Goal: Information Seeking & Learning: Learn about a topic

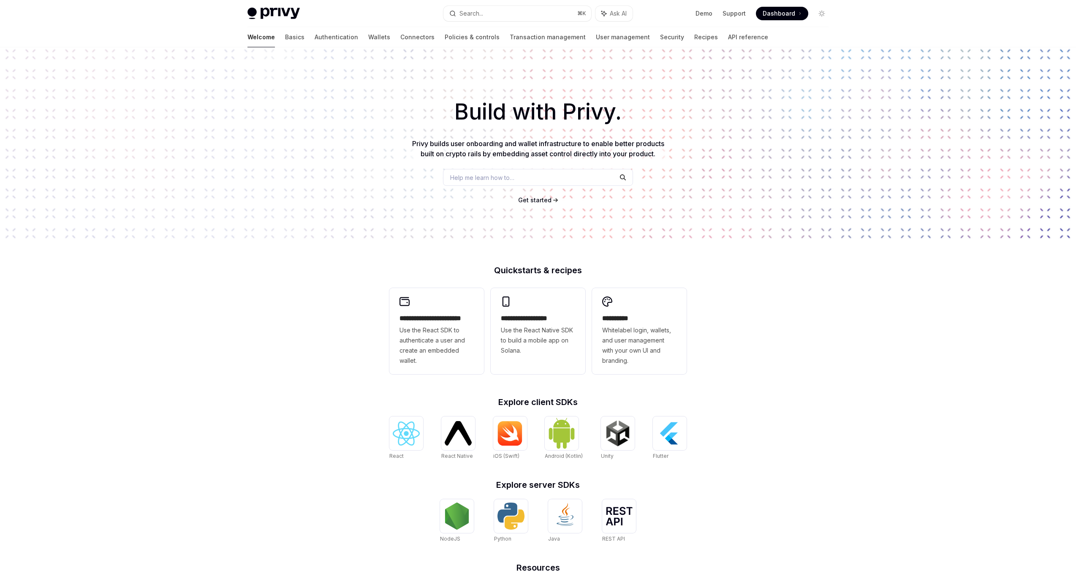
click at [811, 207] on div "Build with Privy. Privy builds user onboarding and wallet infrastructure to ena…" at bounding box center [538, 143] width 1076 height 192
click at [779, 324] on div "**********" at bounding box center [538, 359] width 1076 height 624
click at [314, 36] on link "Authentication" at bounding box center [335, 37] width 43 height 20
type textarea "*"
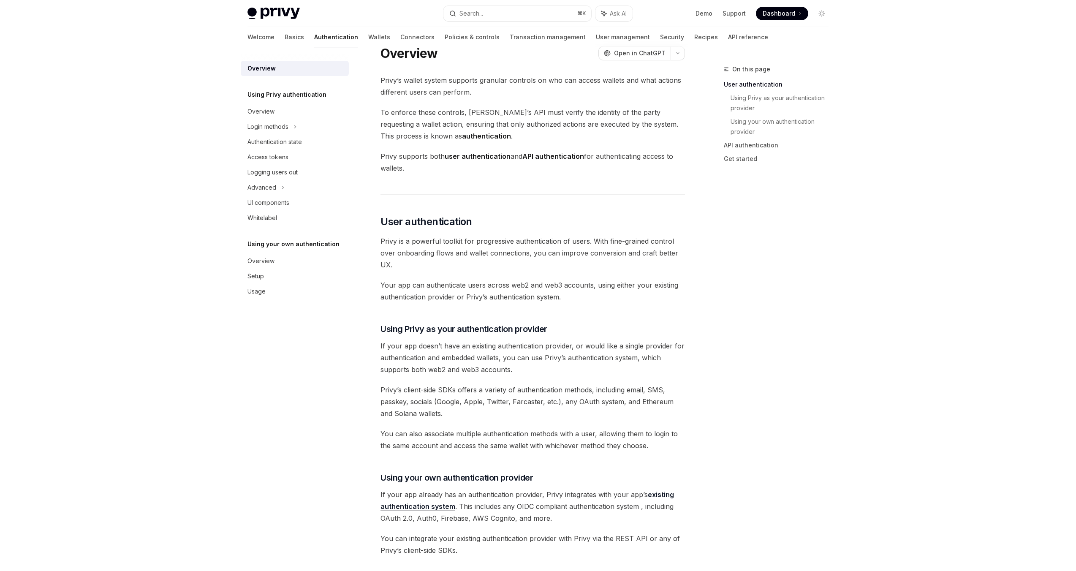
scroll to position [121, 0]
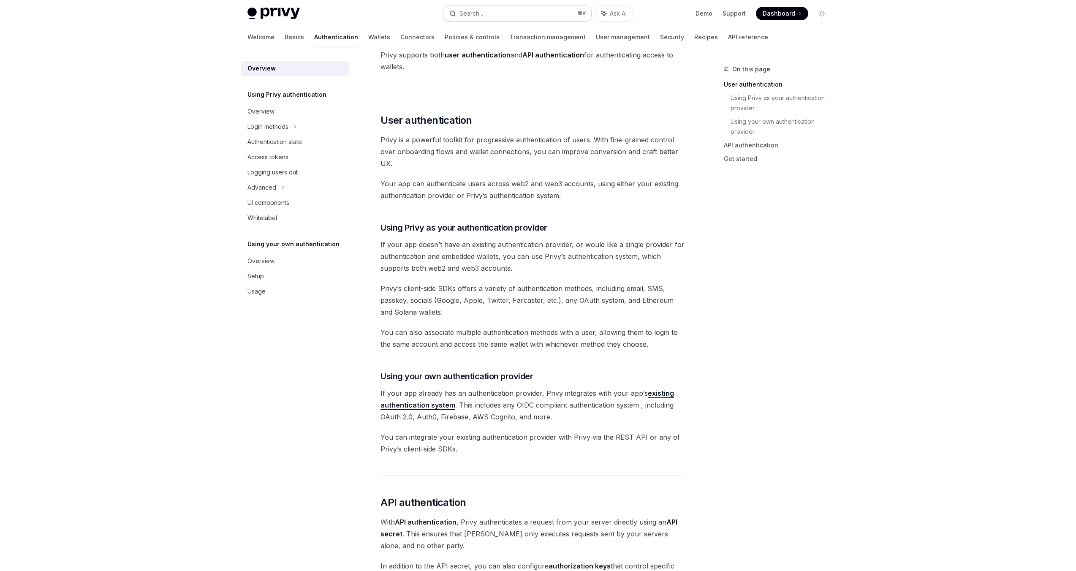
click at [518, 13] on button "Search... ⌘ K" at bounding box center [517, 13] width 148 height 15
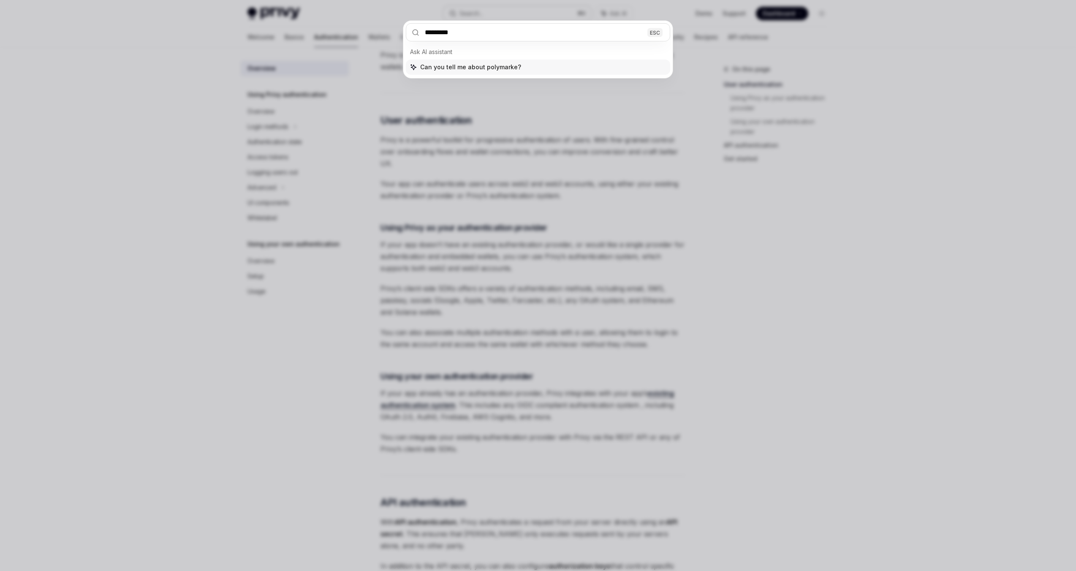
type input "**********"
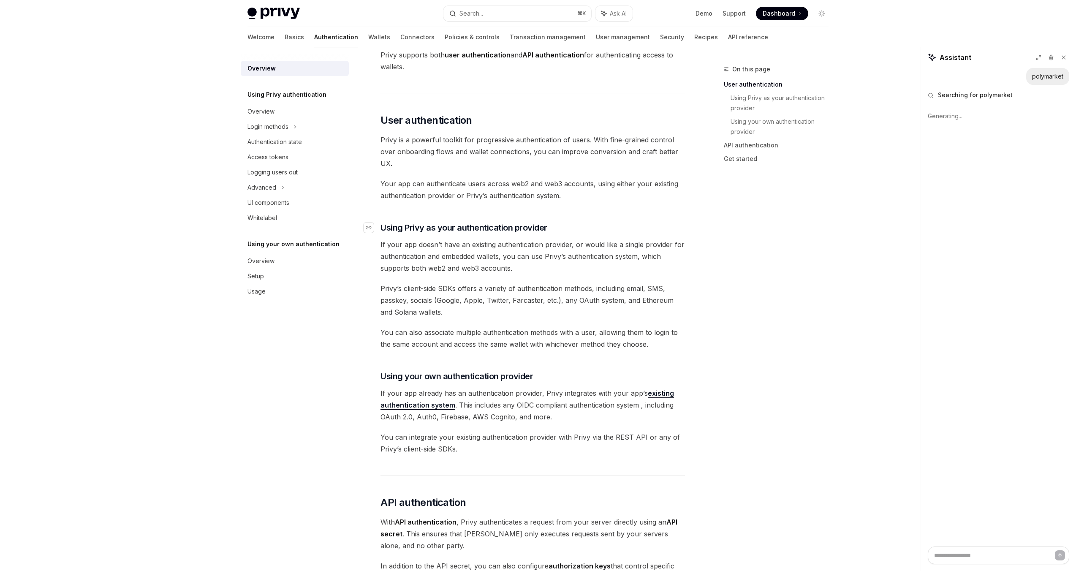
type textarea "*"
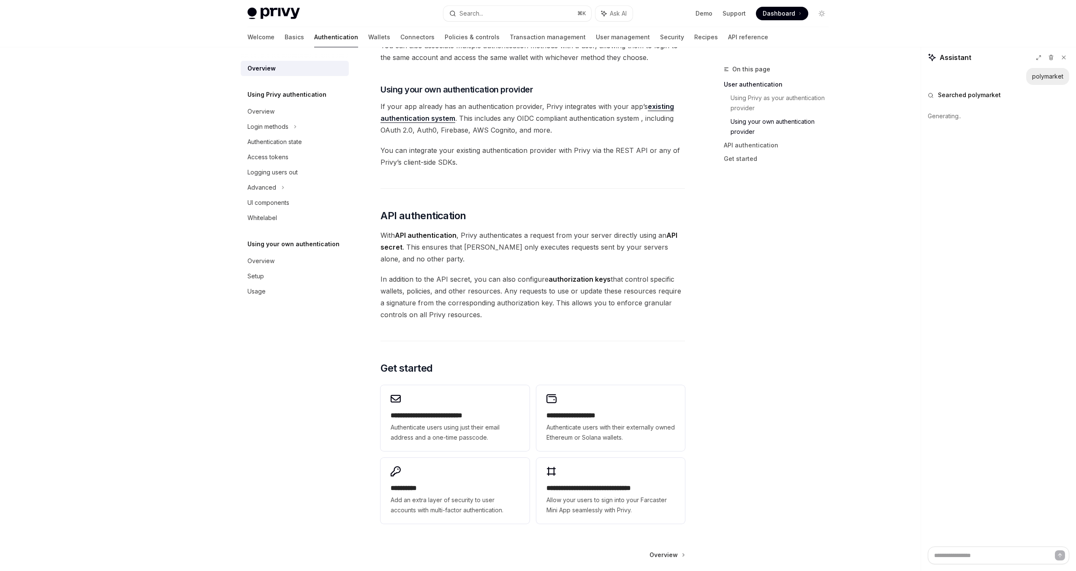
scroll to position [489, 0]
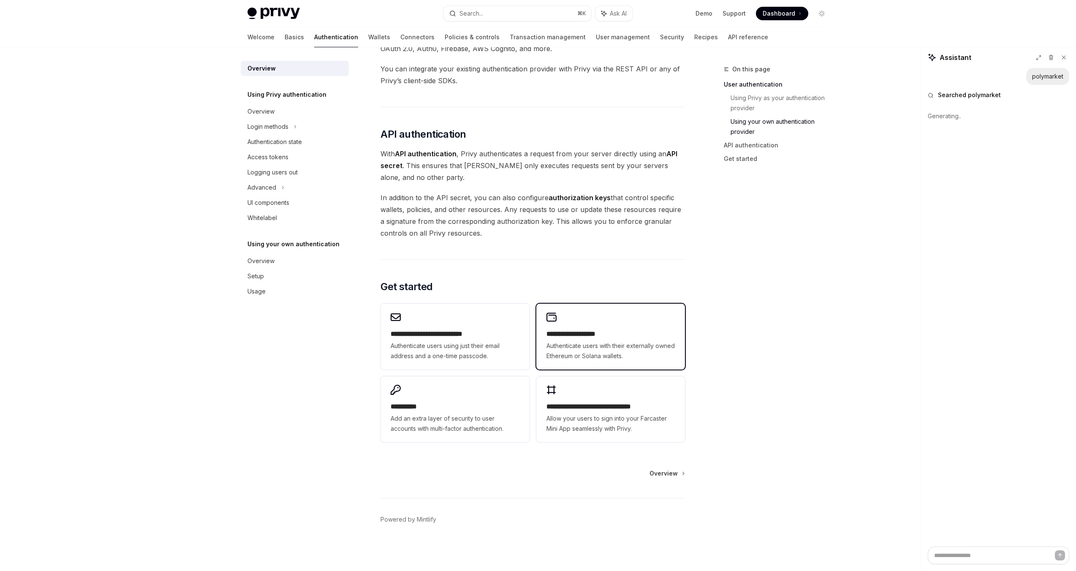
click at [634, 343] on span "Authenticate users with their externally owned Ethereum or Solana wallets." at bounding box center [610, 351] width 128 height 20
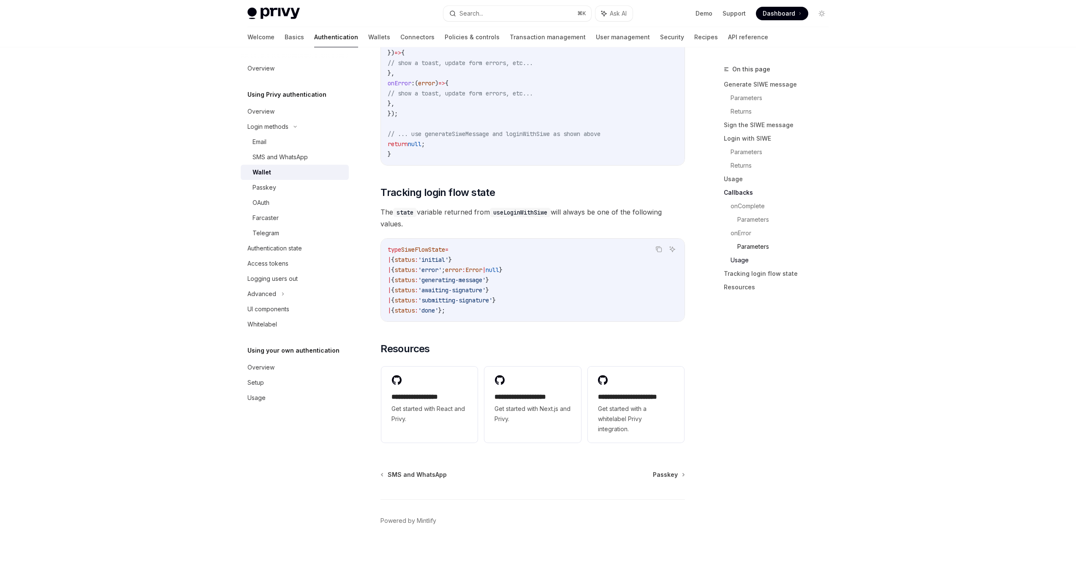
scroll to position [1993, 0]
